Goal: Information Seeking & Learning: Learn about a topic

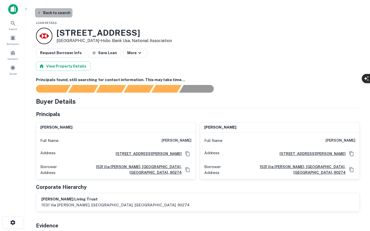
click at [56, 12] on button "Back to search" at bounding box center [54, 12] width 38 height 9
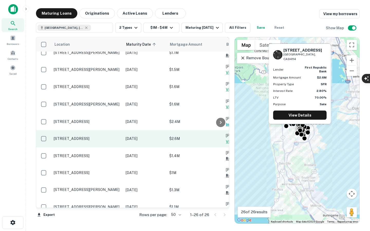
scroll to position [41, 0]
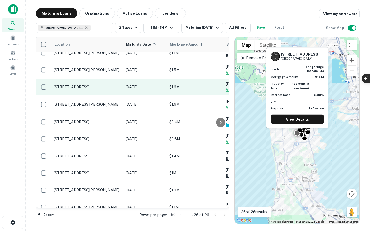
click at [159, 85] on p "[DATE]" at bounding box center [145, 87] width 39 height 6
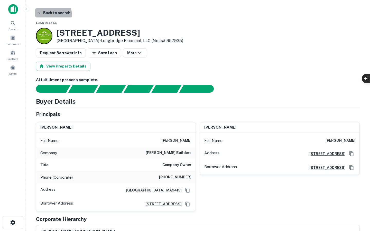
click at [52, 15] on button "Back to search" at bounding box center [54, 12] width 38 height 9
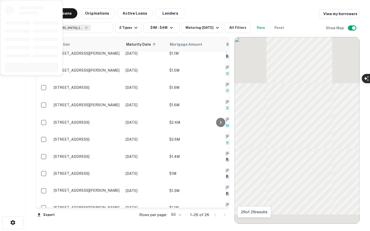
scroll to position [41, 0]
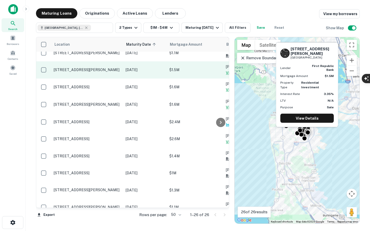
click at [101, 71] on p "[STREET_ADDRESS][PERSON_NAME]" at bounding box center [87, 70] width 67 height 5
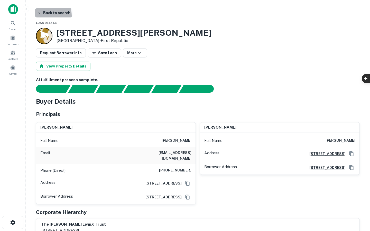
click at [44, 15] on button "Back to search" at bounding box center [54, 12] width 38 height 9
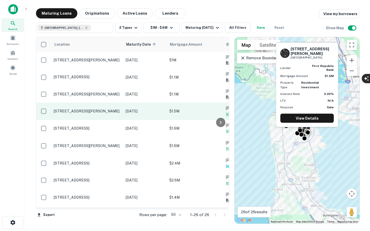
click at [192, 110] on p "$1.5M" at bounding box center [194, 111] width 51 height 6
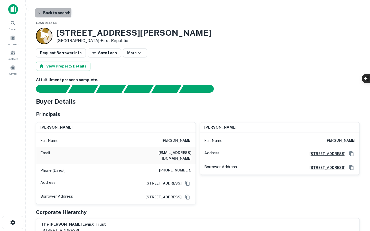
click at [46, 12] on button "Back to search" at bounding box center [54, 12] width 38 height 9
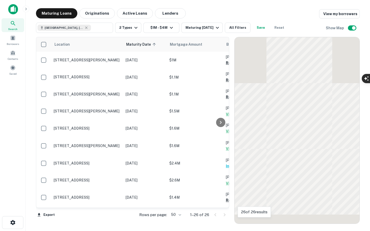
scroll to position [295, 0]
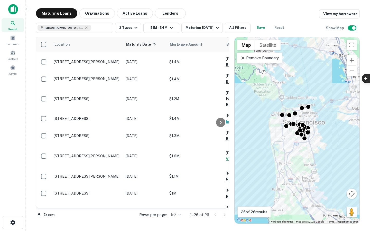
click at [250, 20] on div "[GEOGRAPHIC_DATA], [GEOGRAPHIC_DATA], [GEOGRAPHIC_DATA] ​ 2 Types $1M - $4M Mat…" at bounding box center [198, 26] width 324 height 14
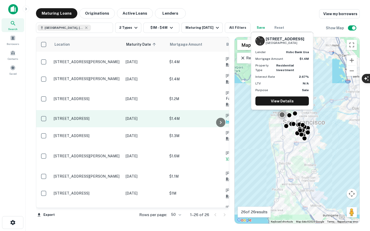
click at [150, 117] on td "[DATE]" at bounding box center [145, 118] width 44 height 17
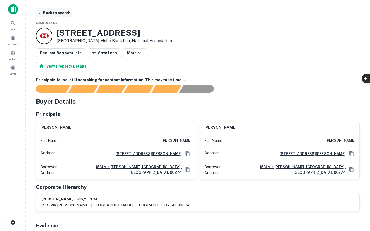
click at [44, 10] on button "Back to search" at bounding box center [54, 12] width 38 height 9
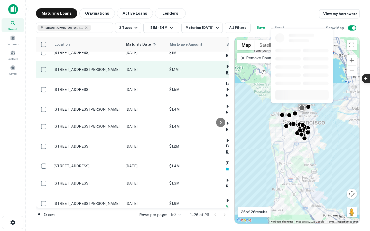
scroll to position [246, 0]
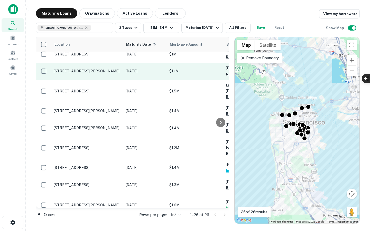
click at [139, 73] on td "[DATE]" at bounding box center [145, 71] width 44 height 17
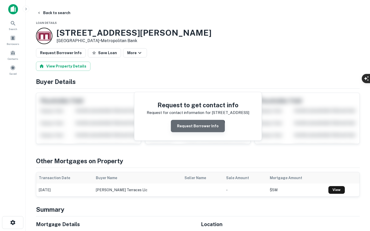
click at [198, 130] on button "Request Borrower Info" at bounding box center [198, 126] width 54 height 12
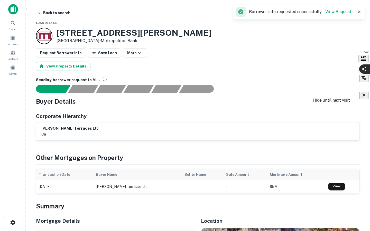
click at [364, 96] on icon "button" at bounding box center [363, 95] width 5 height 5
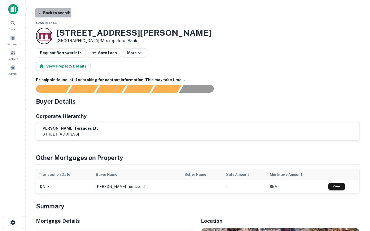
click at [42, 13] on button "Back to search" at bounding box center [54, 12] width 38 height 9
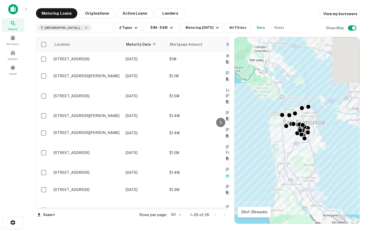
scroll to position [246, 0]
